Goal: Communication & Community: Answer question/provide support

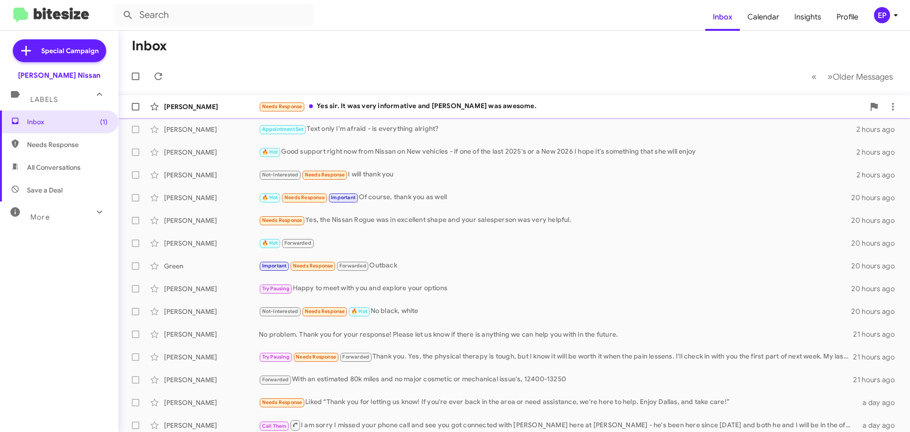
click at [378, 106] on div "Needs Response Yes sir. It was very informative and [PERSON_NAME] was awesome." at bounding box center [562, 106] width 606 height 11
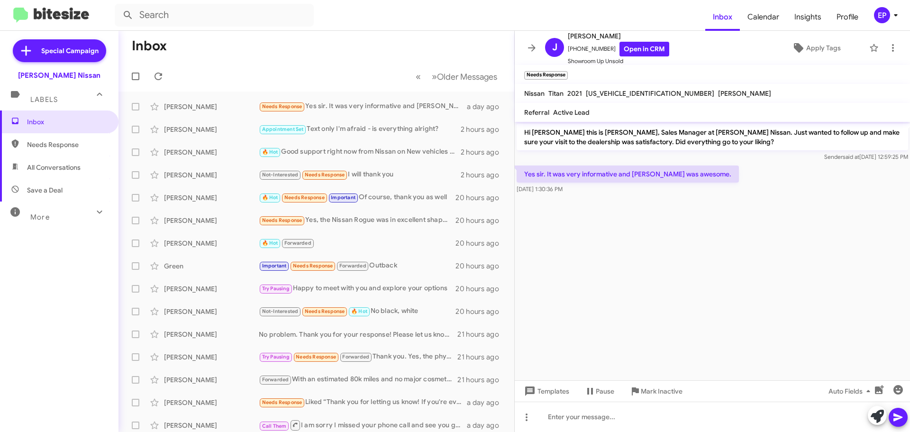
click at [748, 275] on cdk-virtual-scroll-viewport "Hi [PERSON_NAME] this is [PERSON_NAME], Sales Manager at [PERSON_NAME] Nissan. …" at bounding box center [712, 251] width 395 height 258
click at [872, 419] on icon at bounding box center [877, 415] width 13 height 13
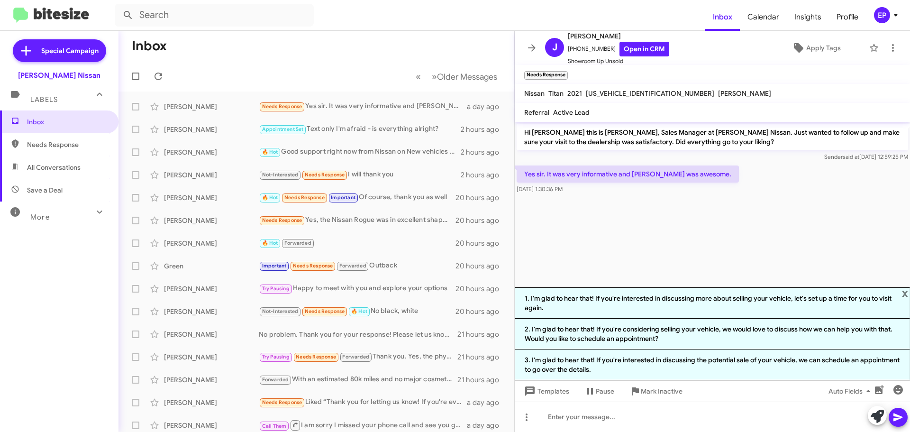
click at [681, 245] on cdk-virtual-scroll-viewport "Hi [PERSON_NAME] this is [PERSON_NAME], Sales Manager at [PERSON_NAME] Nissan. …" at bounding box center [712, 204] width 395 height 165
click at [617, 220] on cdk-virtual-scroll-viewport "Hi [PERSON_NAME] this is [PERSON_NAME], Sales Manager at [PERSON_NAME] Nissan. …" at bounding box center [712, 204] width 395 height 165
click at [639, 45] on link "Open in CRM" at bounding box center [644, 49] width 50 height 15
click at [630, 238] on cdk-virtual-scroll-viewport "Hi [PERSON_NAME] this is [PERSON_NAME], Sales Manager at [PERSON_NAME] Nissan. …" at bounding box center [712, 204] width 395 height 165
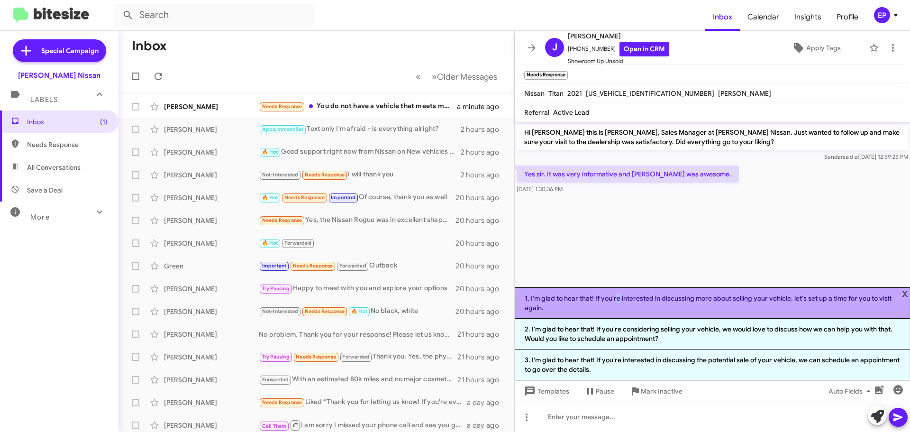
click at [615, 299] on li "1. I'm glad to hear that! If you're interested in discussing more about selling…" at bounding box center [712, 302] width 395 height 31
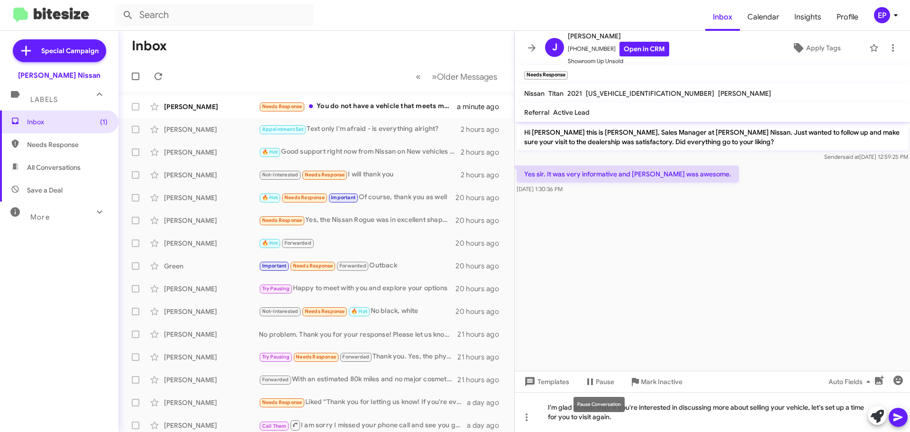
click at [621, 415] on mat-tooltip-component "Pause Conversation" at bounding box center [599, 404] width 64 height 28
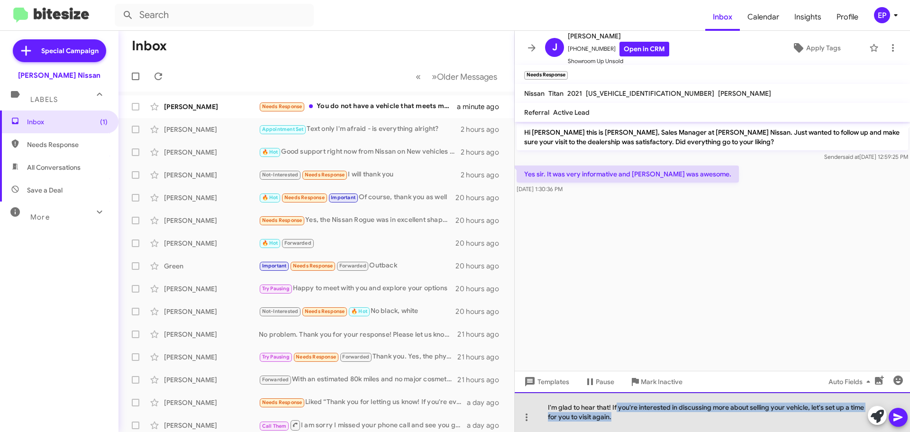
drag, startPoint x: 625, startPoint y: 419, endPoint x: 617, endPoint y: 409, distance: 13.5
click at [617, 409] on div "I'm glad to hear that! If you're interested in discussing more about selling yo…" at bounding box center [712, 412] width 395 height 40
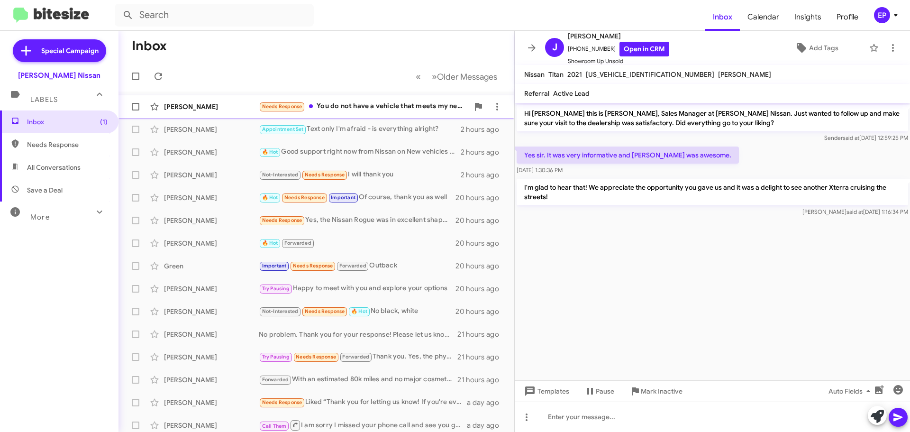
click at [374, 116] on div "[PERSON_NAME] Needs Response You do not have a vehicle that meets my needs. 2 m…" at bounding box center [316, 106] width 381 height 19
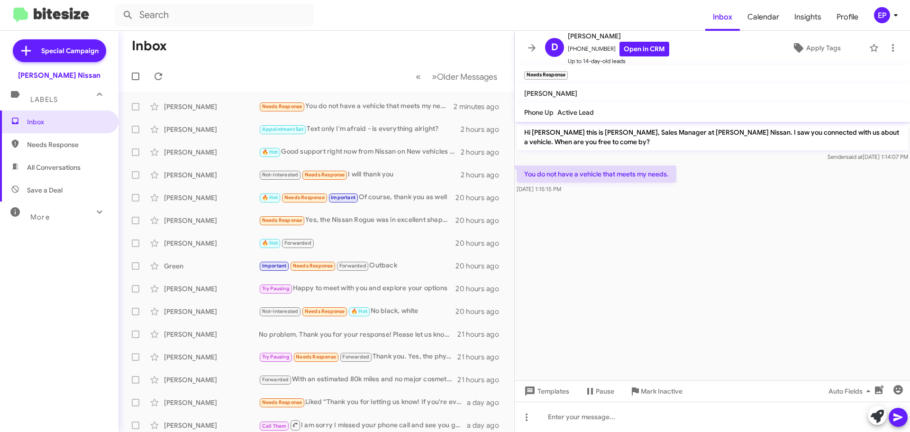
click at [599, 201] on cdk-virtual-scroll-viewport "Hi [PERSON_NAME] this is [PERSON_NAME], Sales Manager at [PERSON_NAME] Nissan. …" at bounding box center [712, 251] width 395 height 258
click at [632, 51] on link "Open in CRM" at bounding box center [644, 49] width 50 height 15
click at [881, 415] on icon at bounding box center [877, 415] width 13 height 13
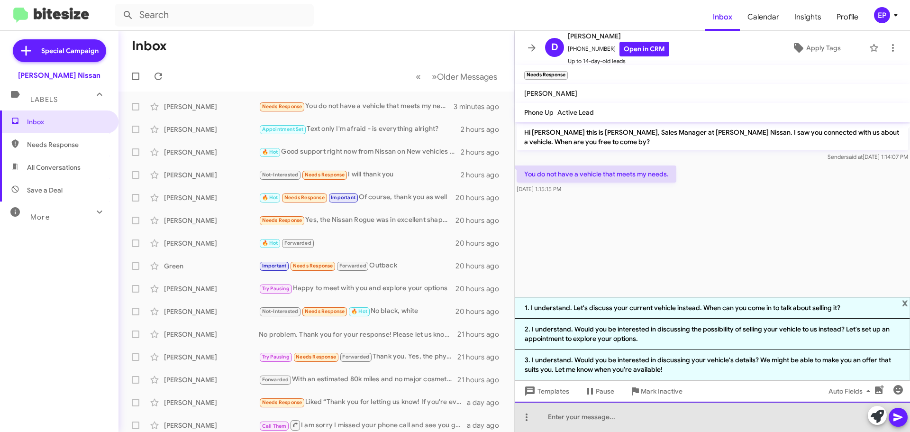
click at [644, 416] on div at bounding box center [712, 416] width 395 height 30
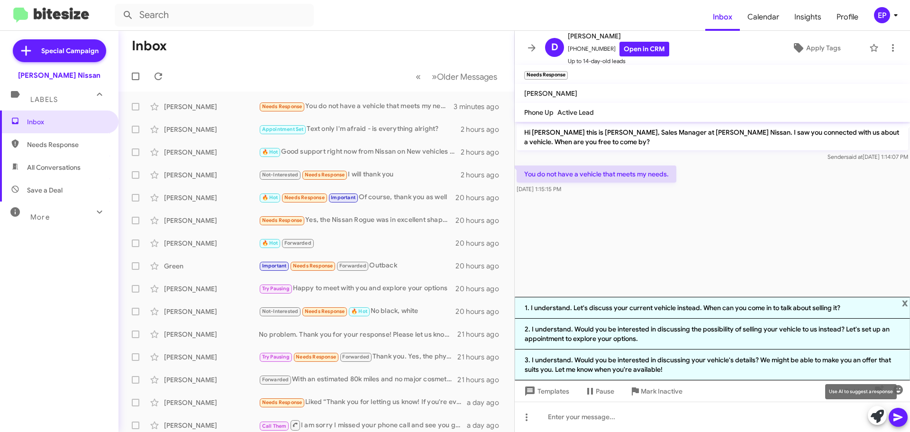
click at [883, 420] on icon at bounding box center [877, 415] width 13 height 13
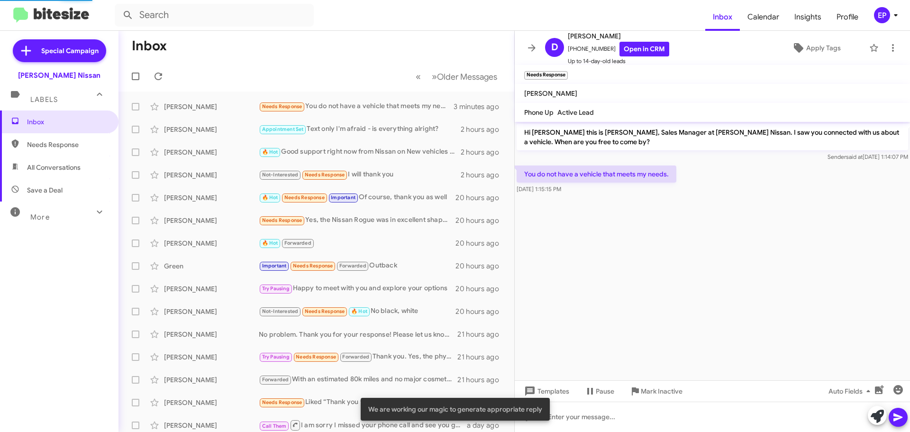
click at [681, 294] on cdk-virtual-scroll-viewport "Hi [PERSON_NAME] this is [PERSON_NAME], Sales Manager at [PERSON_NAME] Nissan. …" at bounding box center [712, 251] width 395 height 258
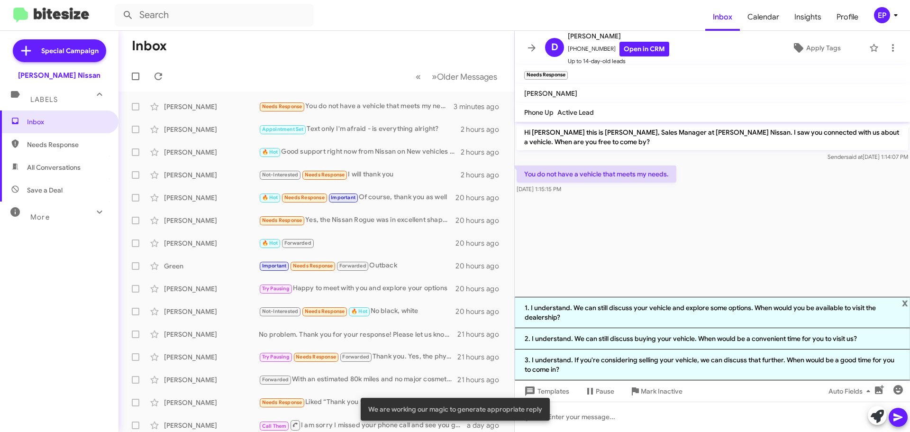
click at [637, 253] on cdk-virtual-scroll-viewport "Hi [PERSON_NAME] this is [PERSON_NAME], Sales Manager at [PERSON_NAME] Nissan. …" at bounding box center [712, 209] width 395 height 175
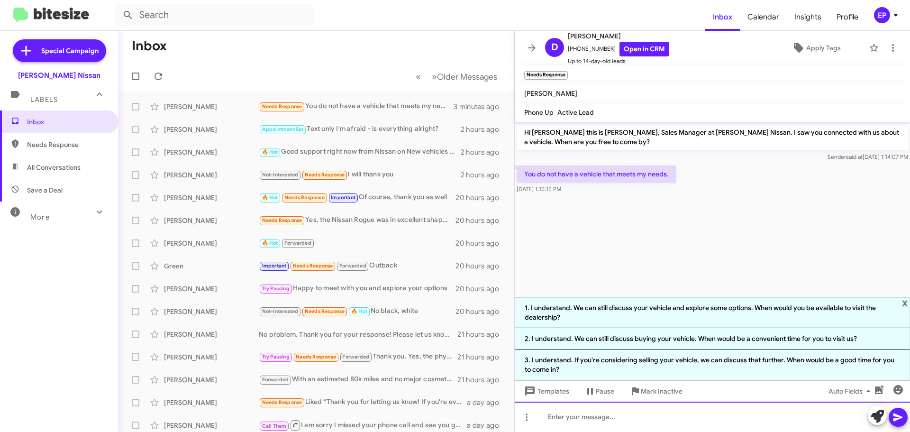
click at [608, 416] on div at bounding box center [712, 416] width 395 height 30
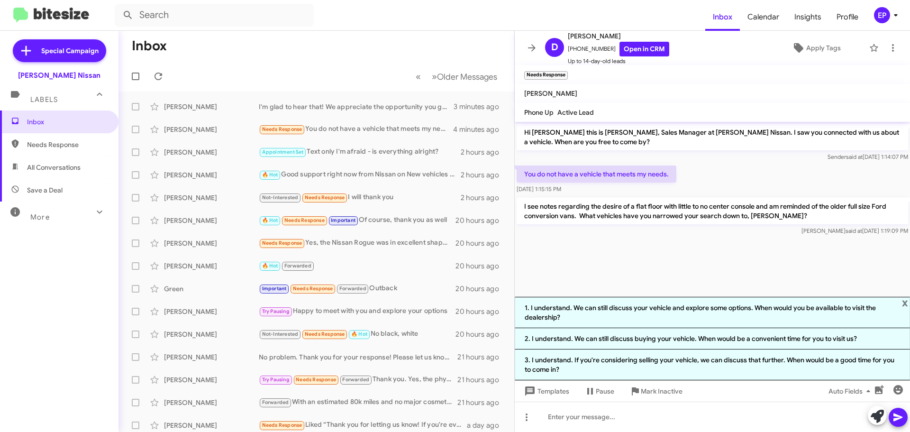
click at [676, 256] on cdk-virtual-scroll-viewport "Hi [PERSON_NAME] this is [PERSON_NAME], Sales Manager at [PERSON_NAME] Nissan. …" at bounding box center [712, 209] width 395 height 175
click at [667, 261] on cdk-virtual-scroll-viewport "Hi [PERSON_NAME] this is [PERSON_NAME], Sales Manager at [PERSON_NAME] Nissan. …" at bounding box center [712, 209] width 395 height 175
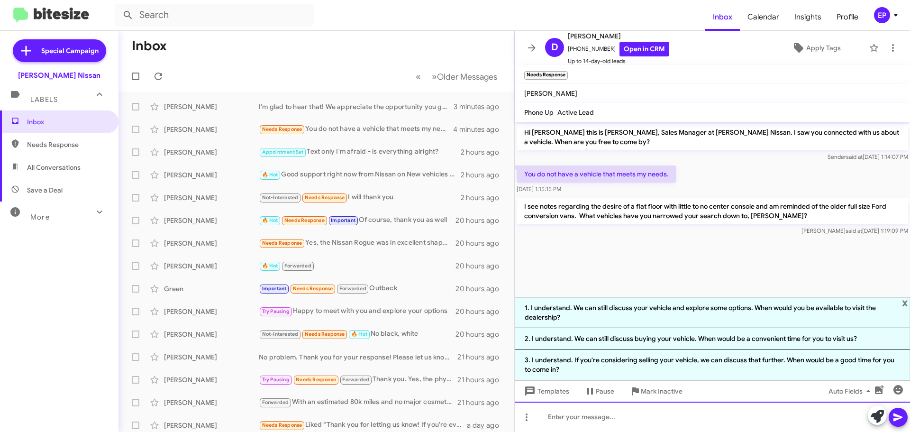
click at [623, 419] on div at bounding box center [712, 416] width 395 height 30
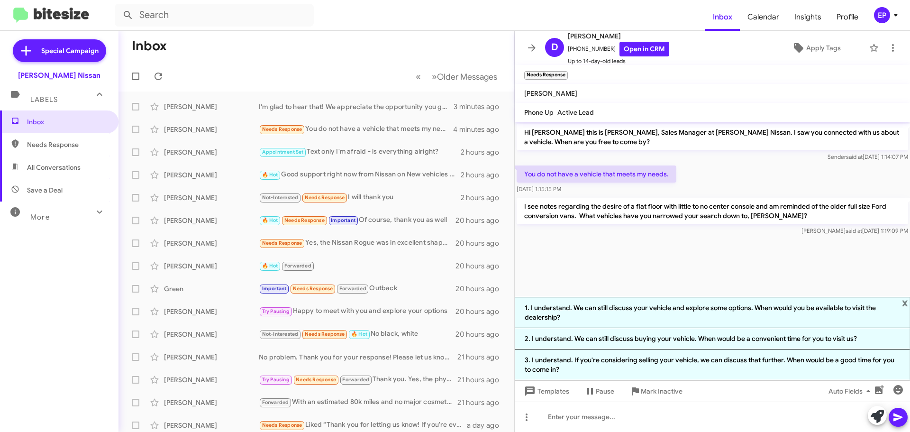
click at [620, 262] on cdk-virtual-scroll-viewport "Hi [PERSON_NAME] this is [PERSON_NAME], Sales Manager at [PERSON_NAME] Nissan. …" at bounding box center [712, 209] width 395 height 175
click at [730, 272] on cdk-virtual-scroll-viewport "Hi [PERSON_NAME] this is [PERSON_NAME], Sales Manager at [PERSON_NAME] Nissan. …" at bounding box center [712, 209] width 395 height 175
click at [295, 80] on mat-toolbar-row "« Previous » Next Older Messages" at bounding box center [316, 76] width 396 height 30
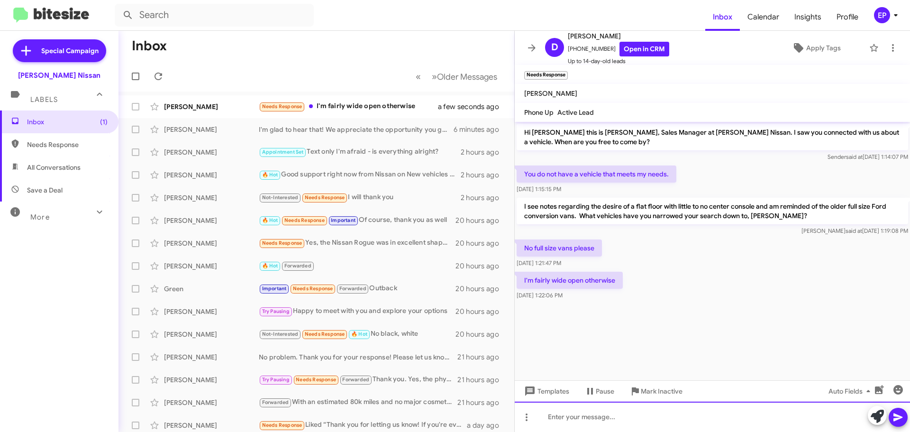
click at [605, 414] on div at bounding box center [712, 416] width 395 height 30
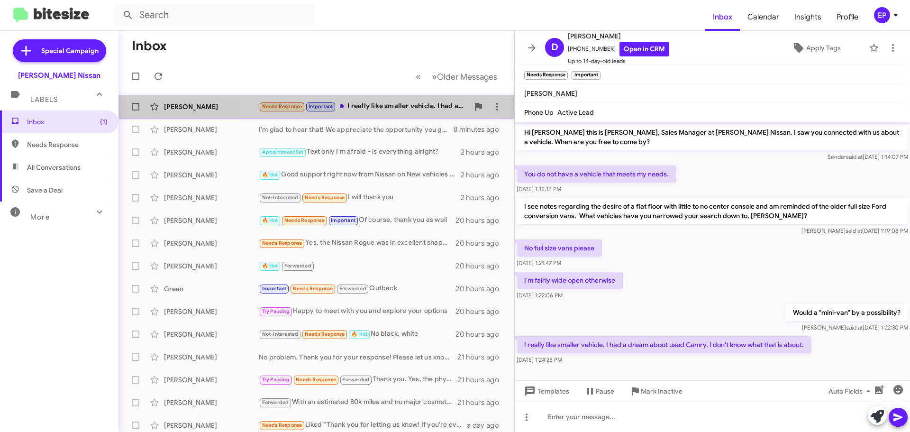
click at [380, 107] on div "Needs Response Important I really like smaller vehicle. I had a dream about use…" at bounding box center [364, 106] width 210 height 11
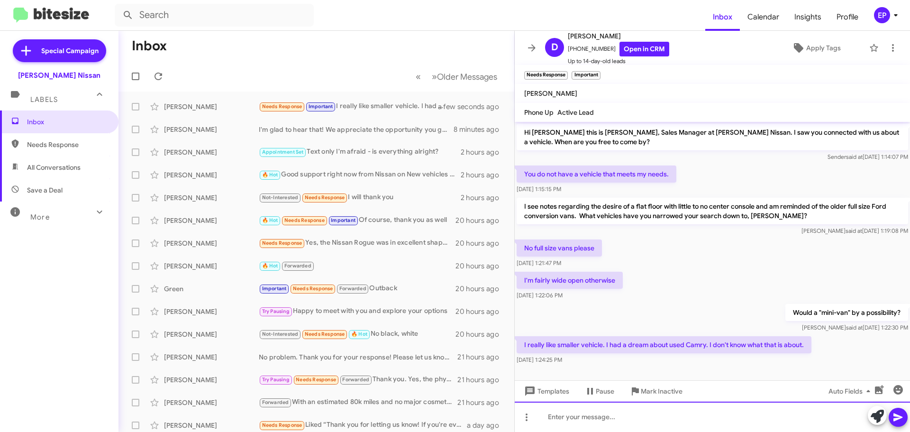
click at [710, 424] on div at bounding box center [712, 416] width 395 height 30
click at [654, 415] on div at bounding box center [712, 416] width 395 height 30
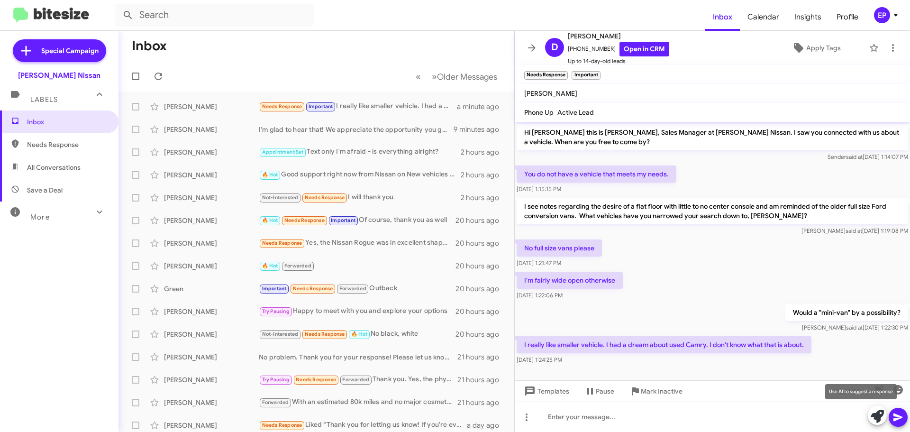
click at [881, 390] on div "Use AI to suggest a response" at bounding box center [861, 391] width 72 height 15
click at [878, 391] on icon "button" at bounding box center [879, 389] width 9 height 9
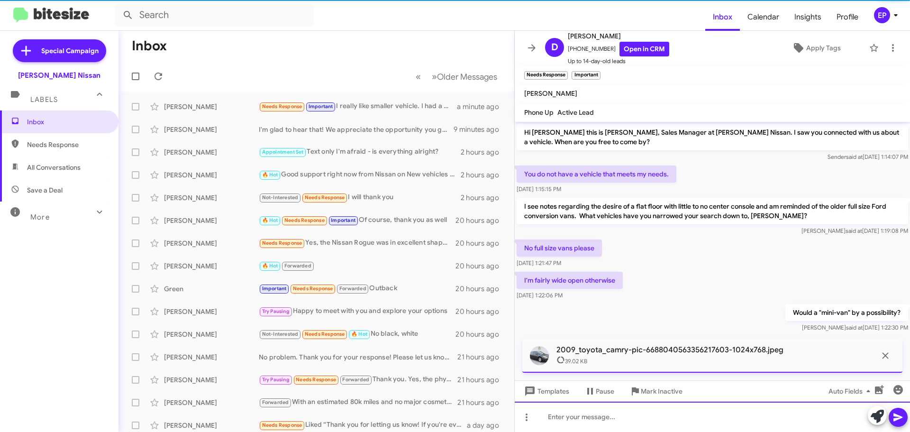
click at [566, 417] on div at bounding box center [712, 416] width 395 height 30
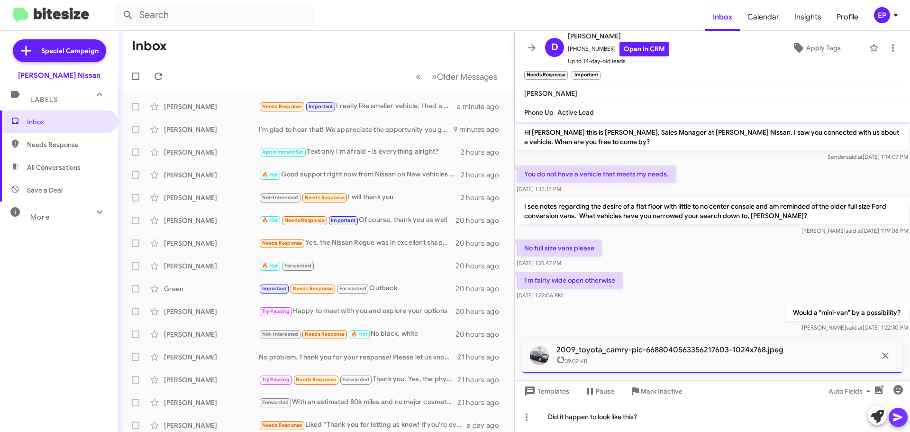
click at [900, 421] on icon at bounding box center [897, 416] width 11 height 11
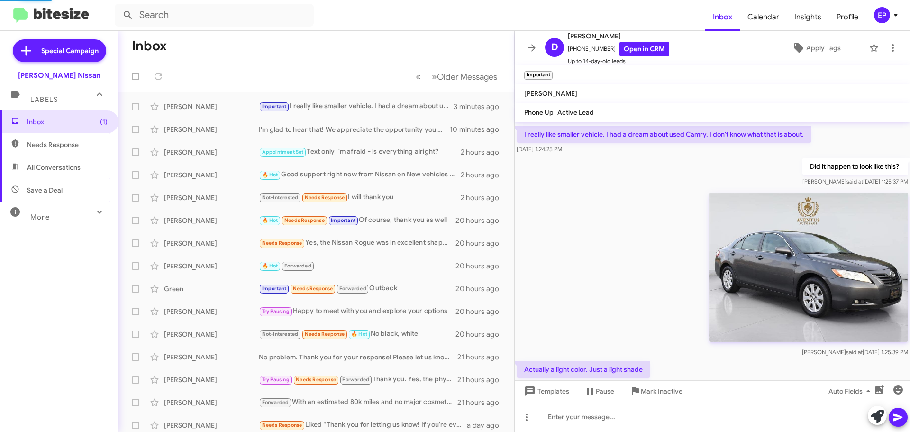
scroll to position [245, 0]
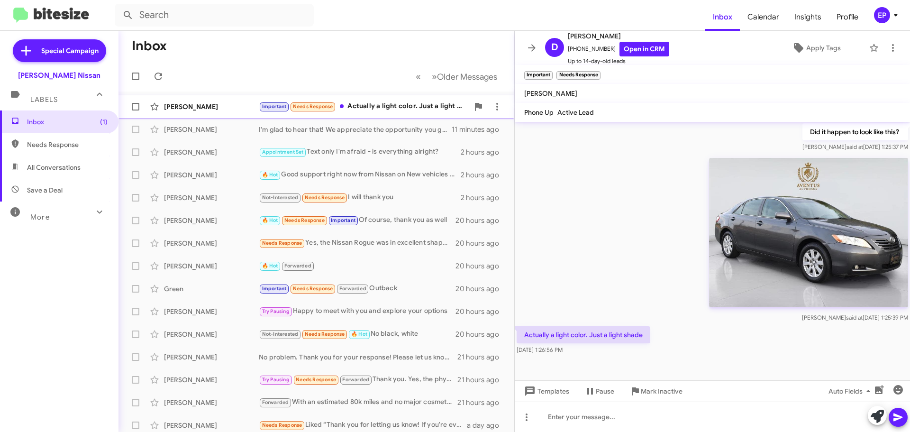
click at [382, 103] on div "Important Needs Response Actually a light color. Just a light shade" at bounding box center [364, 106] width 210 height 11
click at [628, 246] on div "[PERSON_NAME] at [DATE] 1:25:39 PM" at bounding box center [712, 239] width 395 height 171
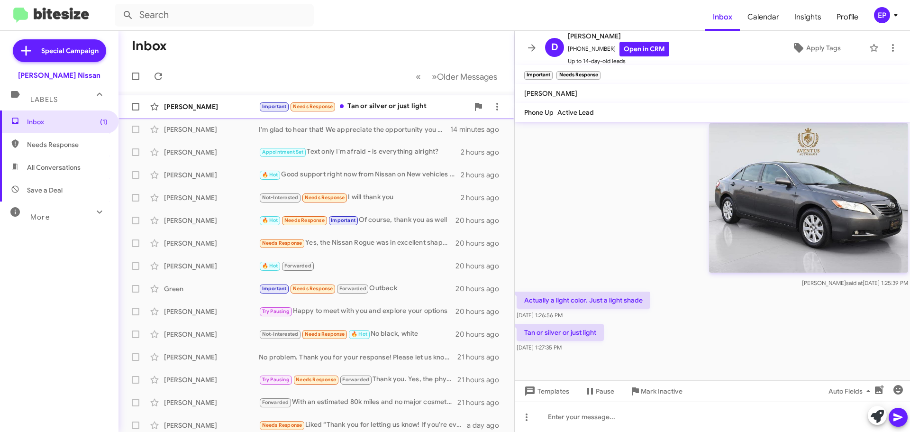
click at [374, 110] on div "Important Needs Response Tan or silver or just light" at bounding box center [364, 106] width 210 height 11
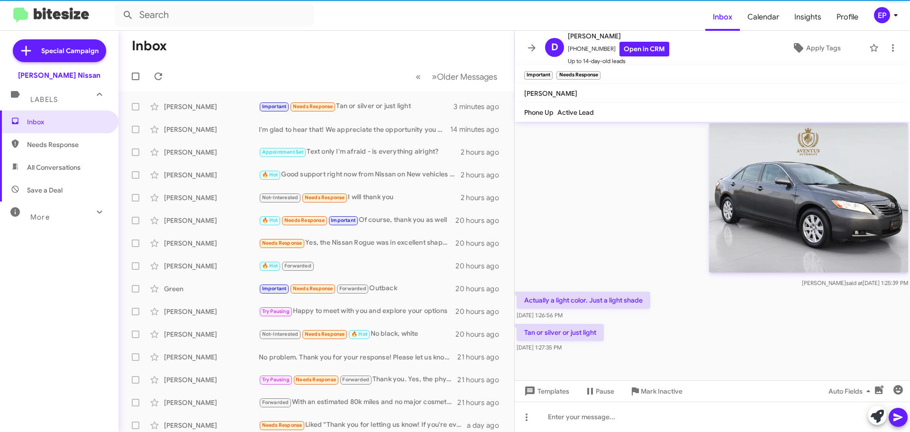
click at [609, 244] on div "[PERSON_NAME] at [DATE] 1:25:39 PM" at bounding box center [712, 204] width 395 height 171
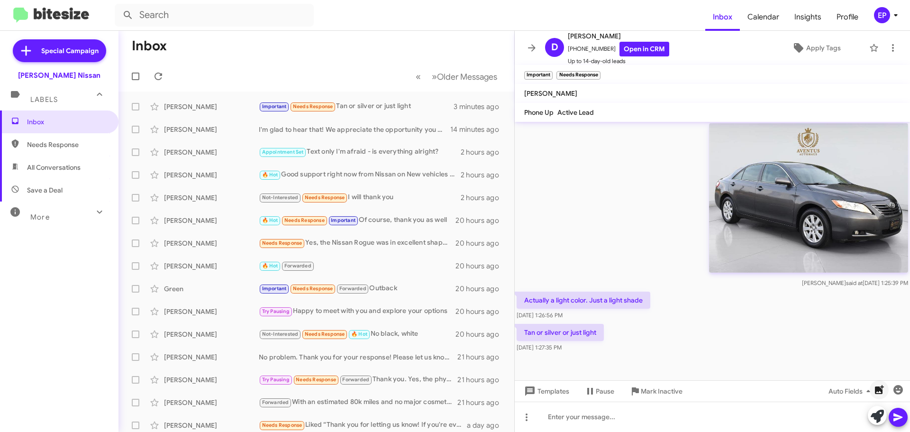
click at [878, 384] on icon "button" at bounding box center [878, 389] width 11 height 11
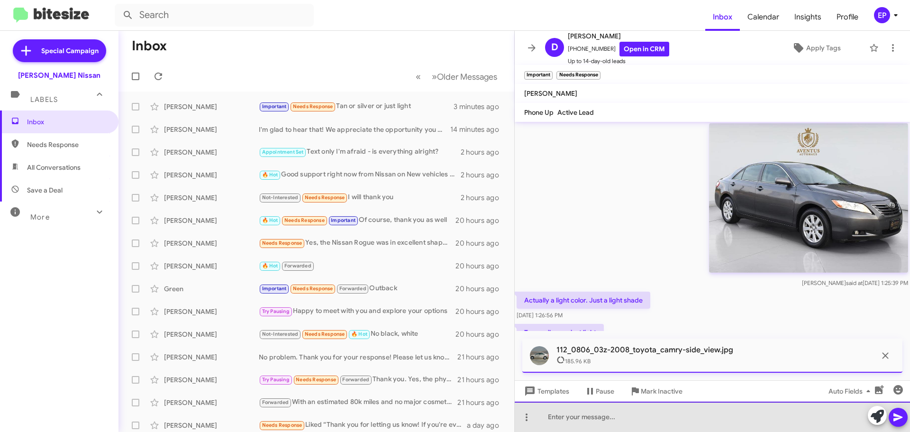
click at [591, 414] on div at bounding box center [712, 416] width 395 height 30
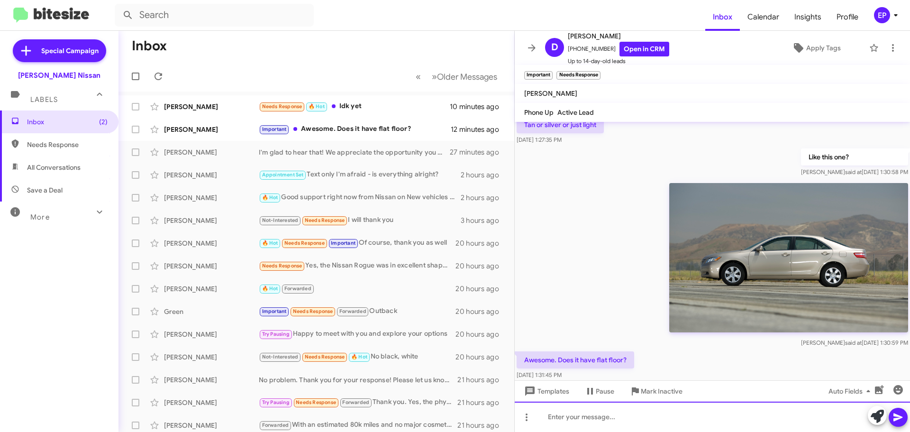
scroll to position [0, 0]
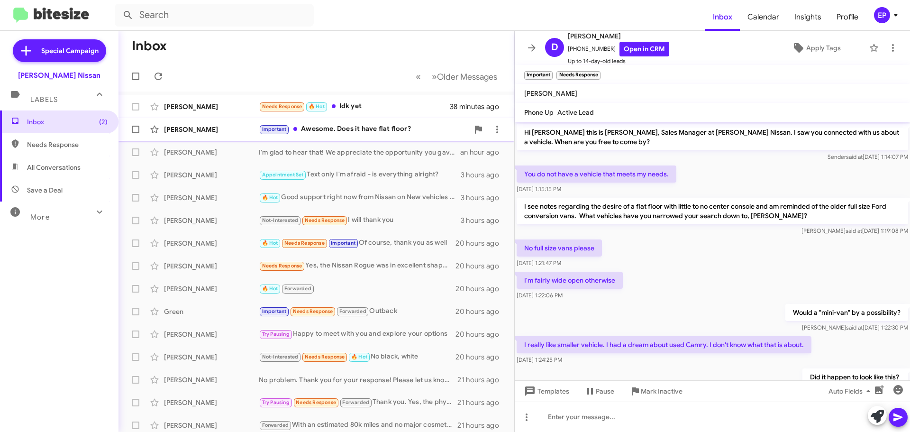
click at [340, 133] on div "Important Awesome. Does it have flat floor?" at bounding box center [364, 129] width 210 height 11
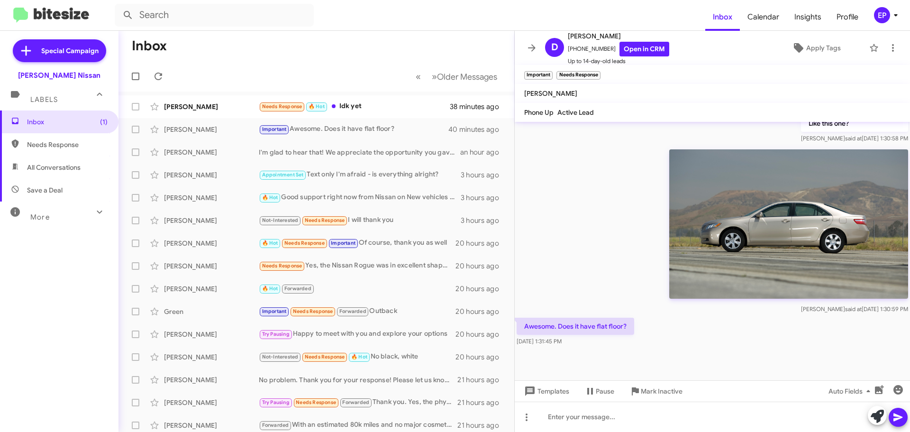
scroll to position [522, 0]
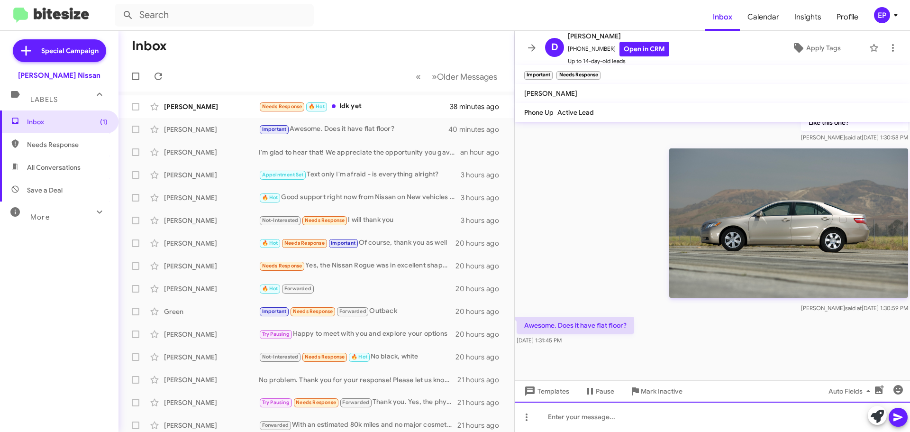
click at [630, 414] on div at bounding box center [712, 416] width 395 height 30
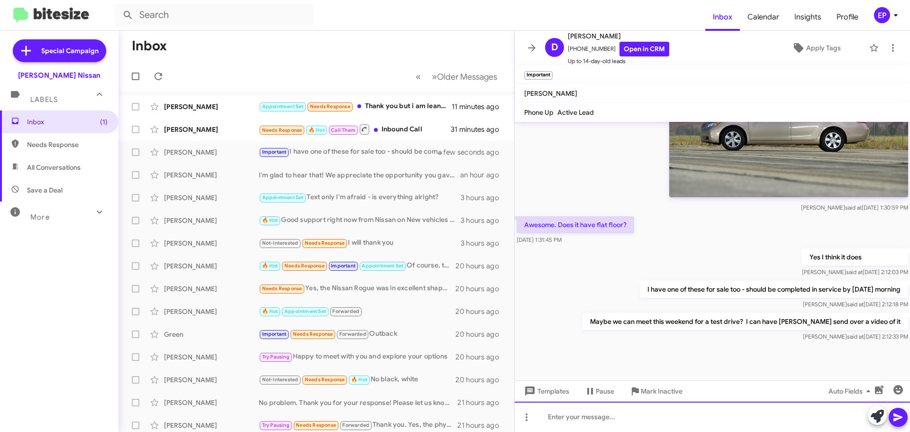
scroll to position [626, 0]
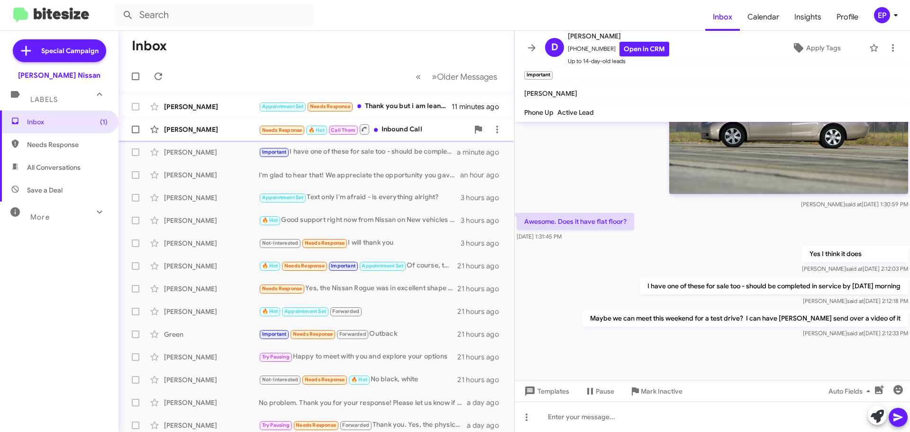
click at [389, 132] on div "Needs Response 🔥 Hot Call Them Inbound Call" at bounding box center [364, 129] width 210 height 12
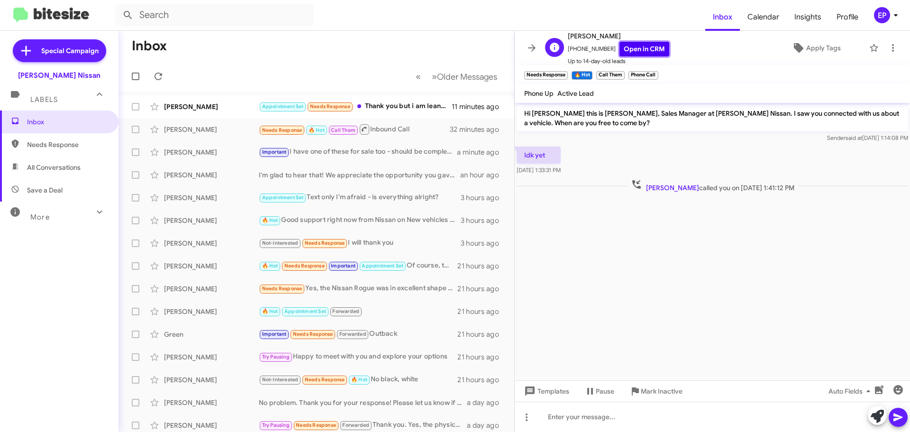
click at [650, 51] on link "Open in CRM" at bounding box center [644, 49] width 50 height 15
